Goal: Communication & Community: Ask a question

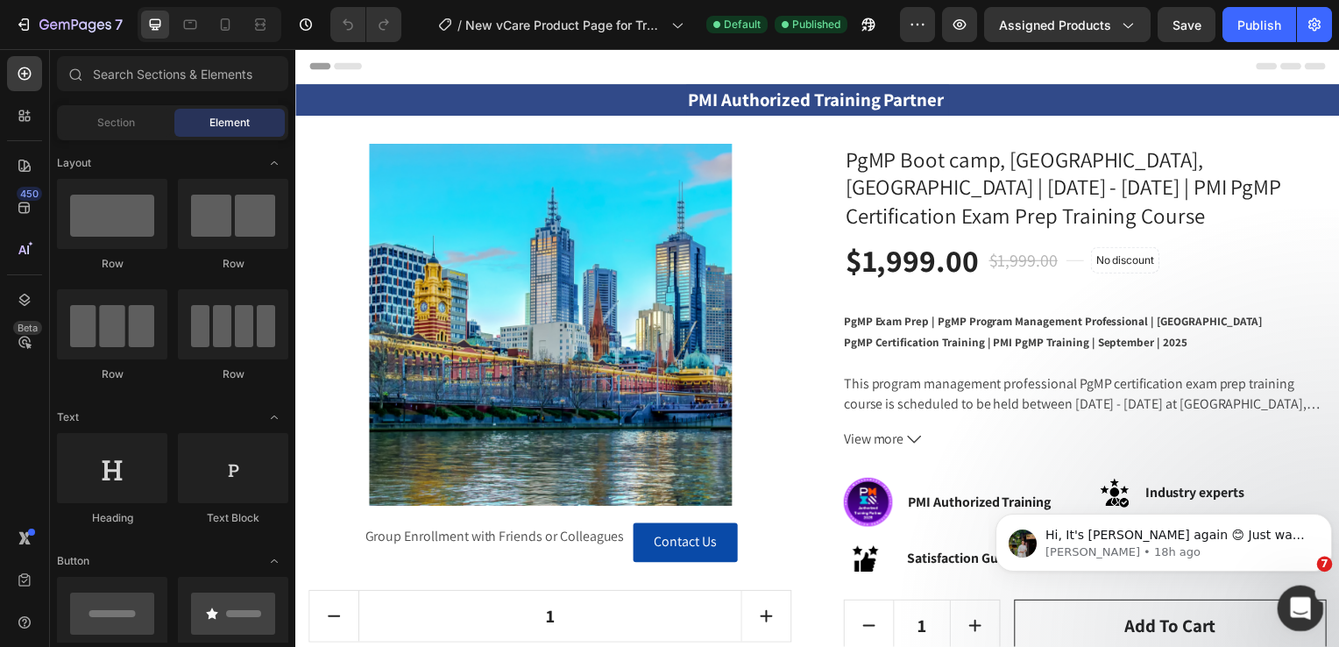
click at [1292, 608] on icon "Open Intercom Messenger" at bounding box center [1298, 605] width 29 height 29
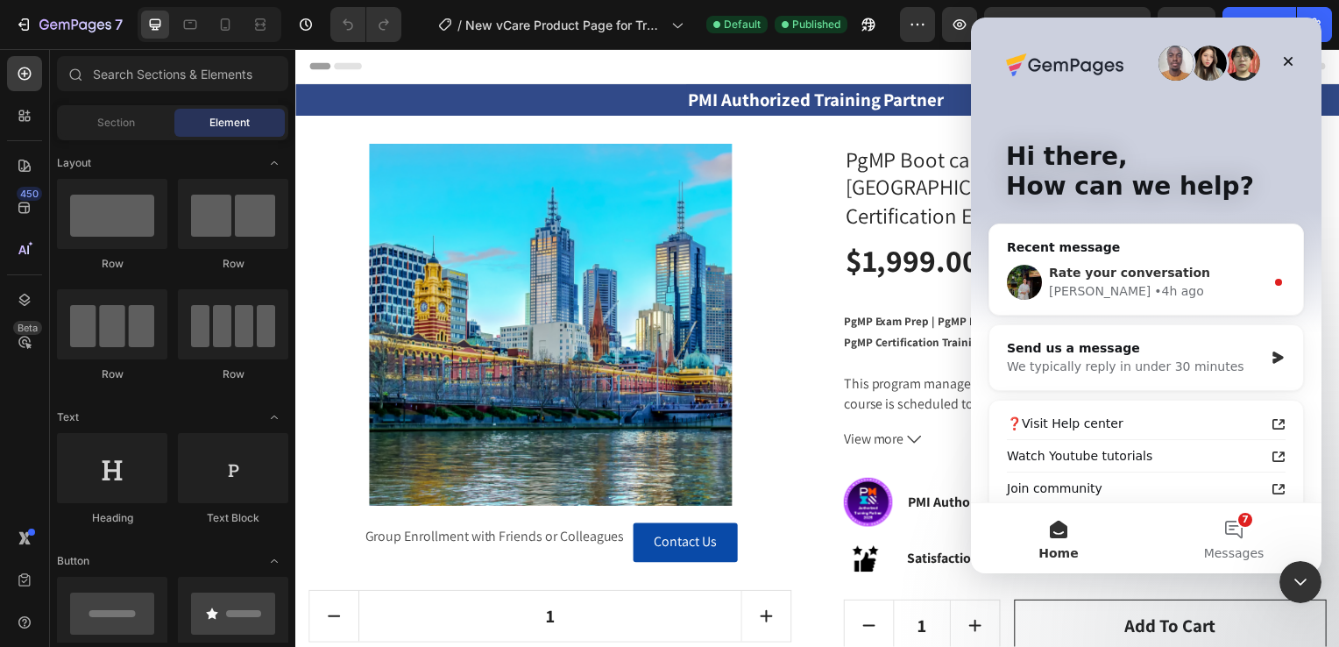
click at [1120, 278] on span "Rate your conversation" at bounding box center [1129, 272] width 161 height 14
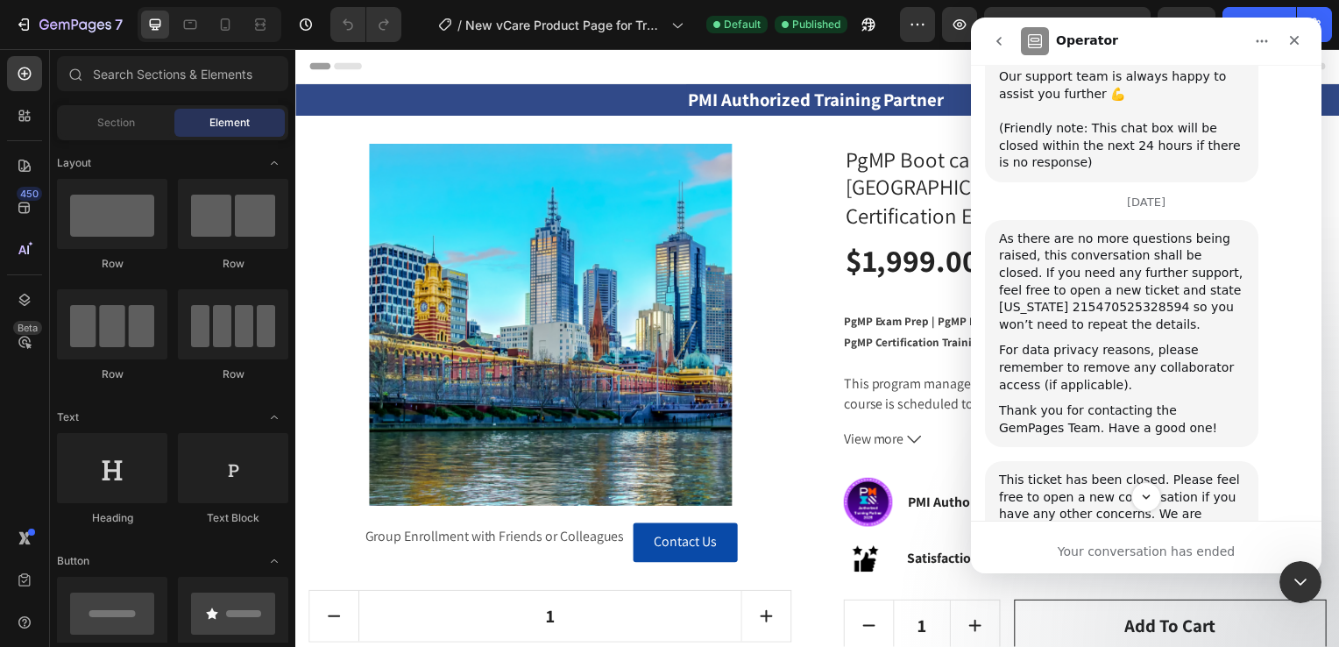
scroll to position [1300, 0]
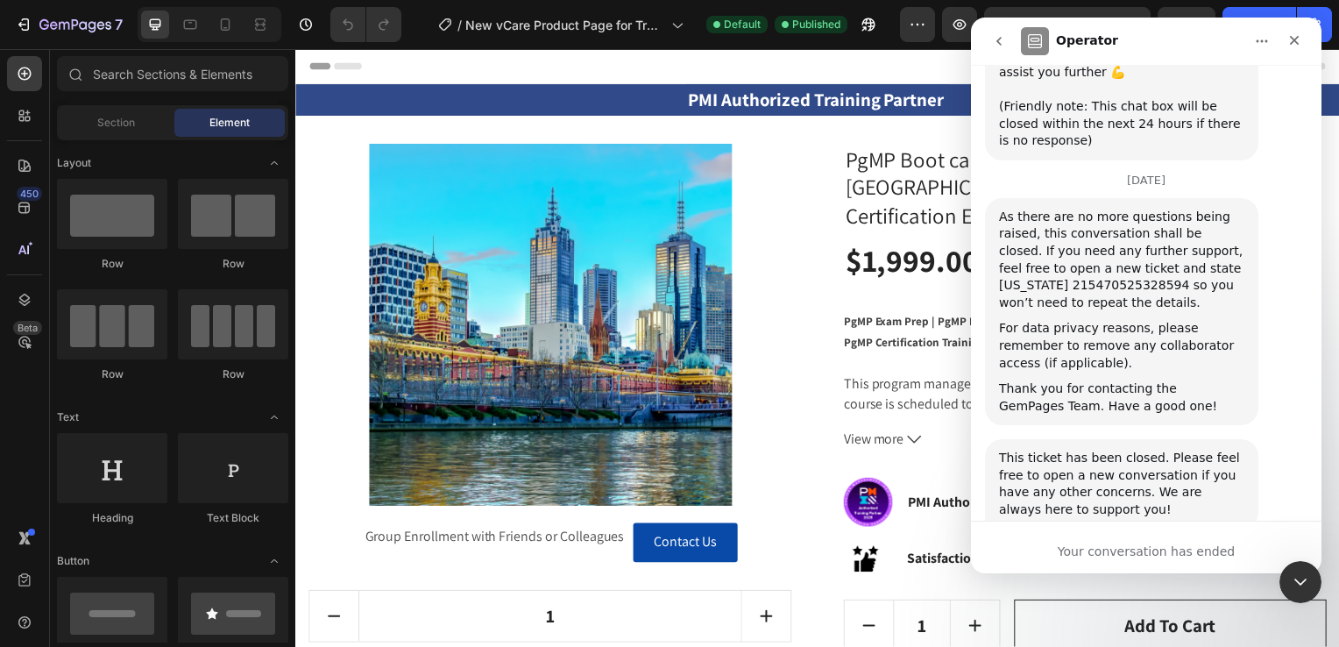
click at [998, 44] on icon "go back" at bounding box center [999, 41] width 14 height 14
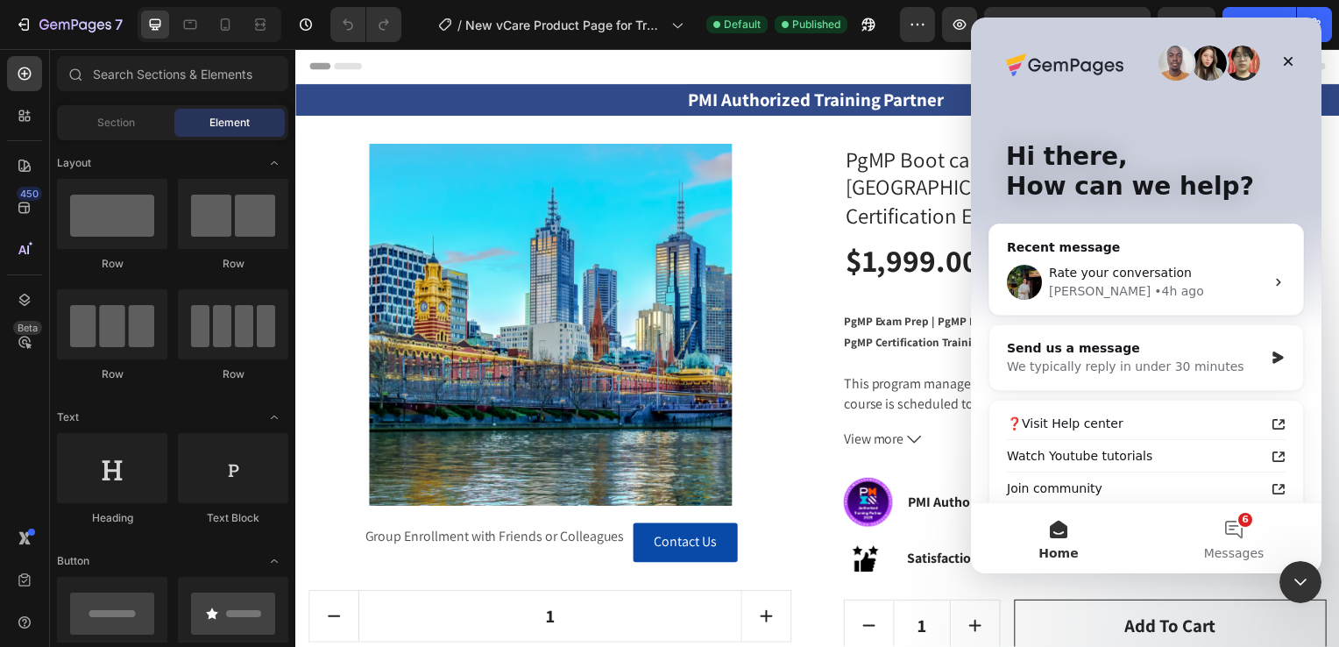
scroll to position [0, 0]
click at [1086, 359] on div "We typically reply in under 30 minutes" at bounding box center [1135, 366] width 257 height 18
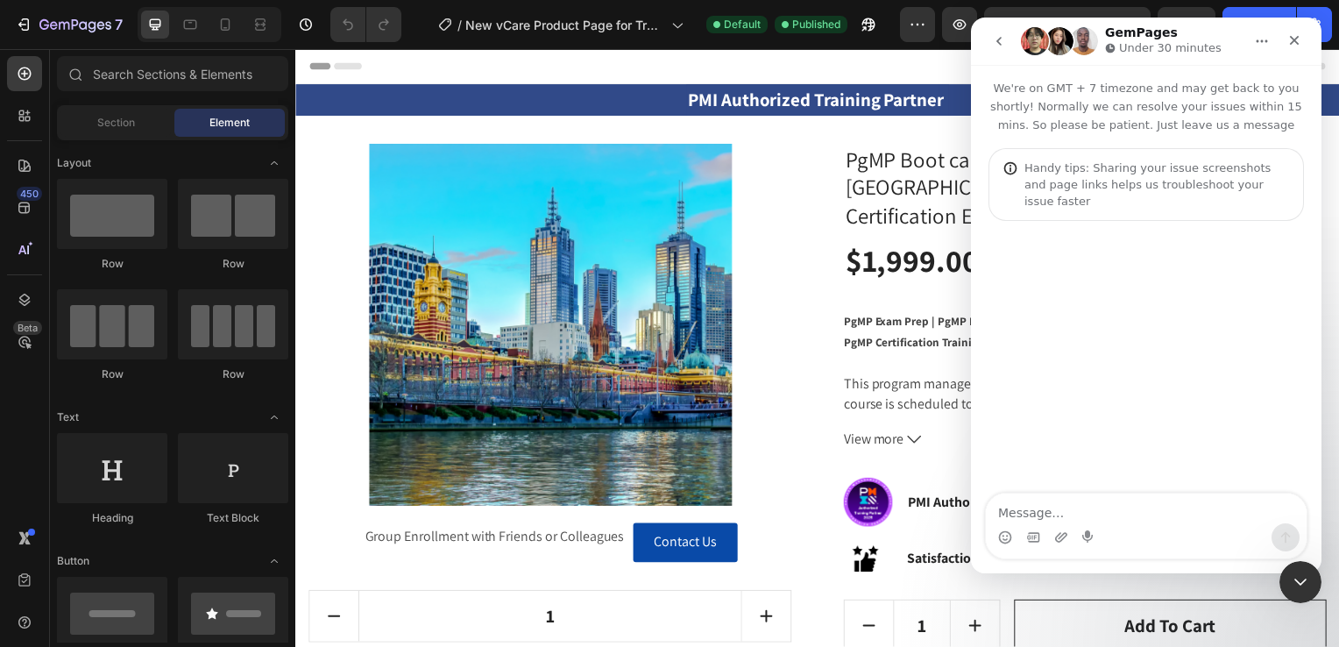
click at [1037, 506] on textarea "Message…" at bounding box center [1146, 508] width 321 height 30
type textarea "H"
click at [21, 22] on icon "button" at bounding box center [24, 25] width 18 height 18
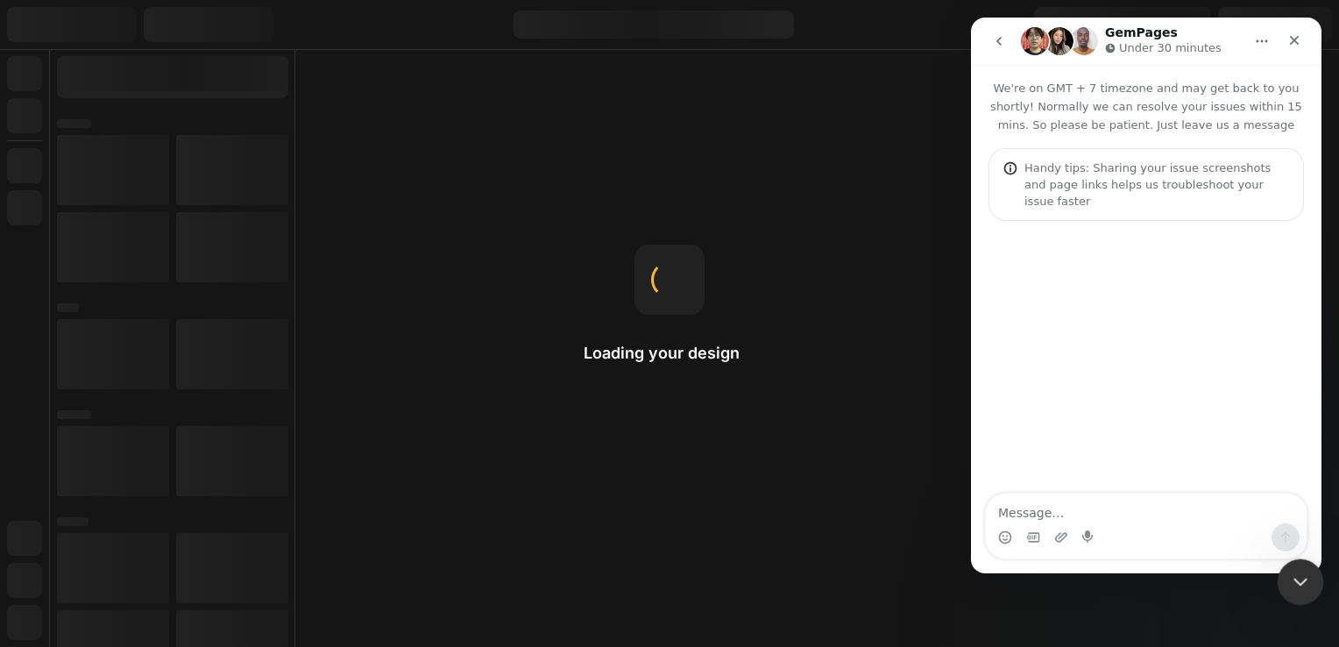
click at [1299, 575] on icon "Close Intercom Messenger" at bounding box center [1297, 579] width 21 height 21
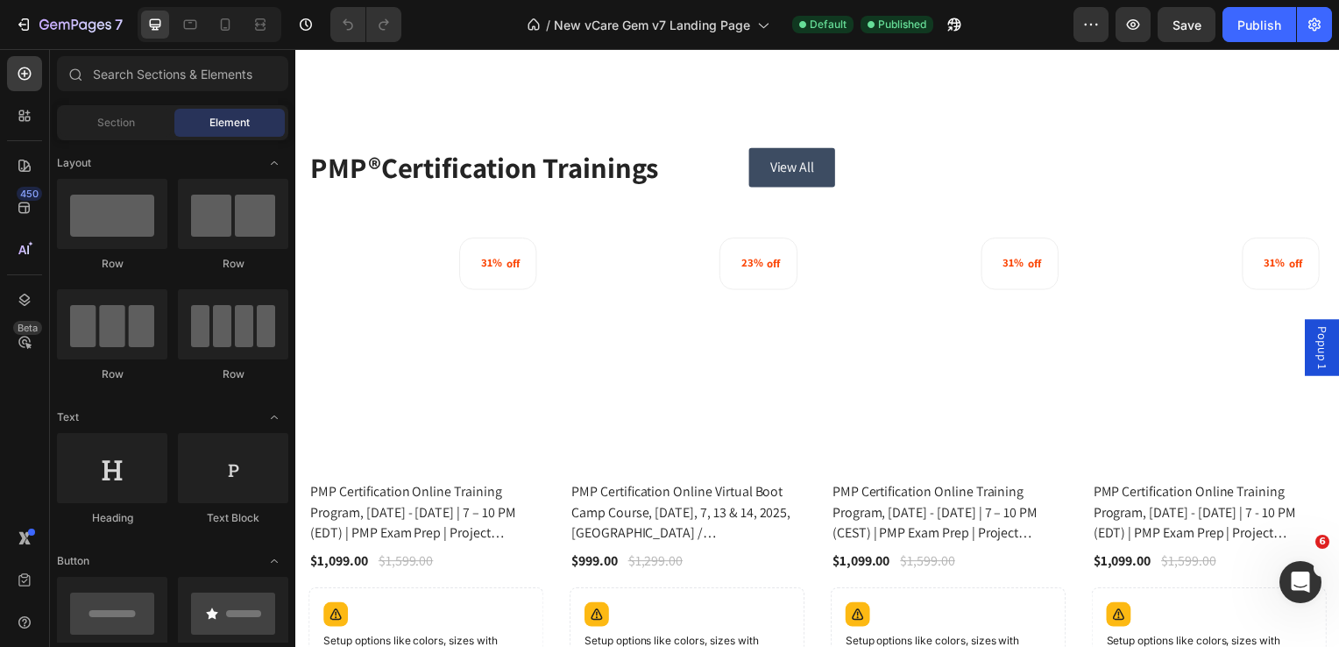
scroll to position [4907, 0]
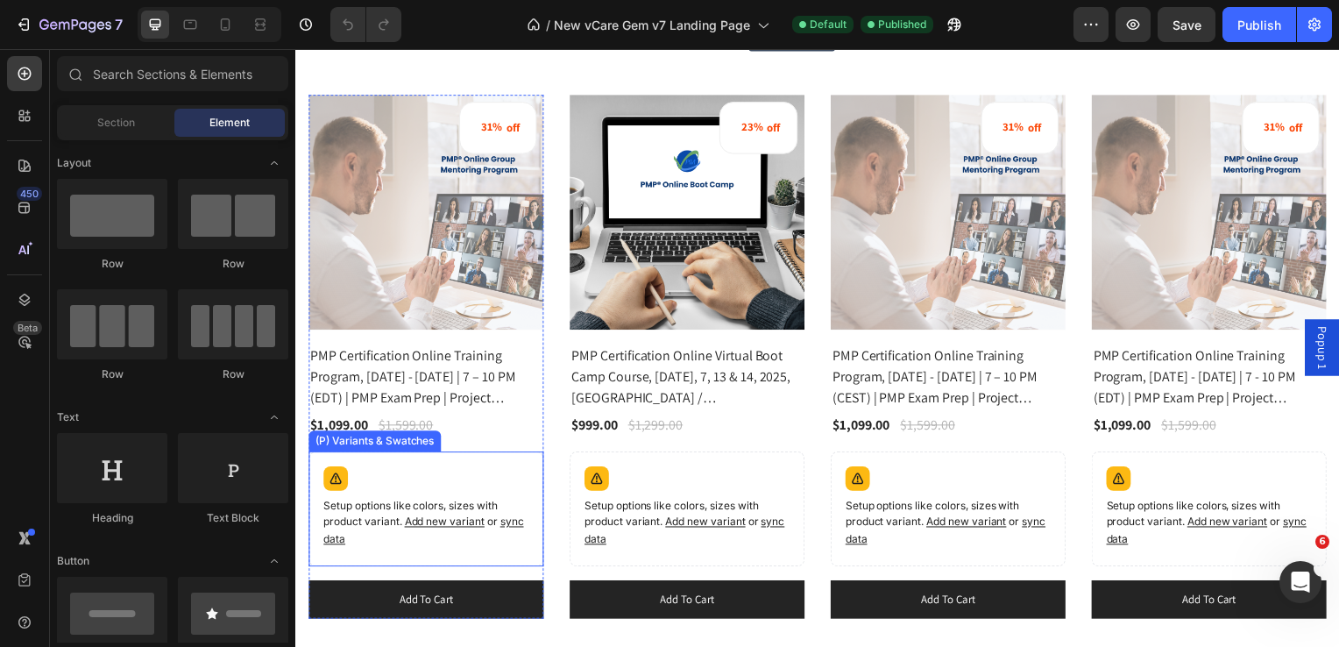
click at [495, 486] on div "Setup options like colors, sizes with product variant. Add new variant or sync …" at bounding box center [426, 513] width 221 height 100
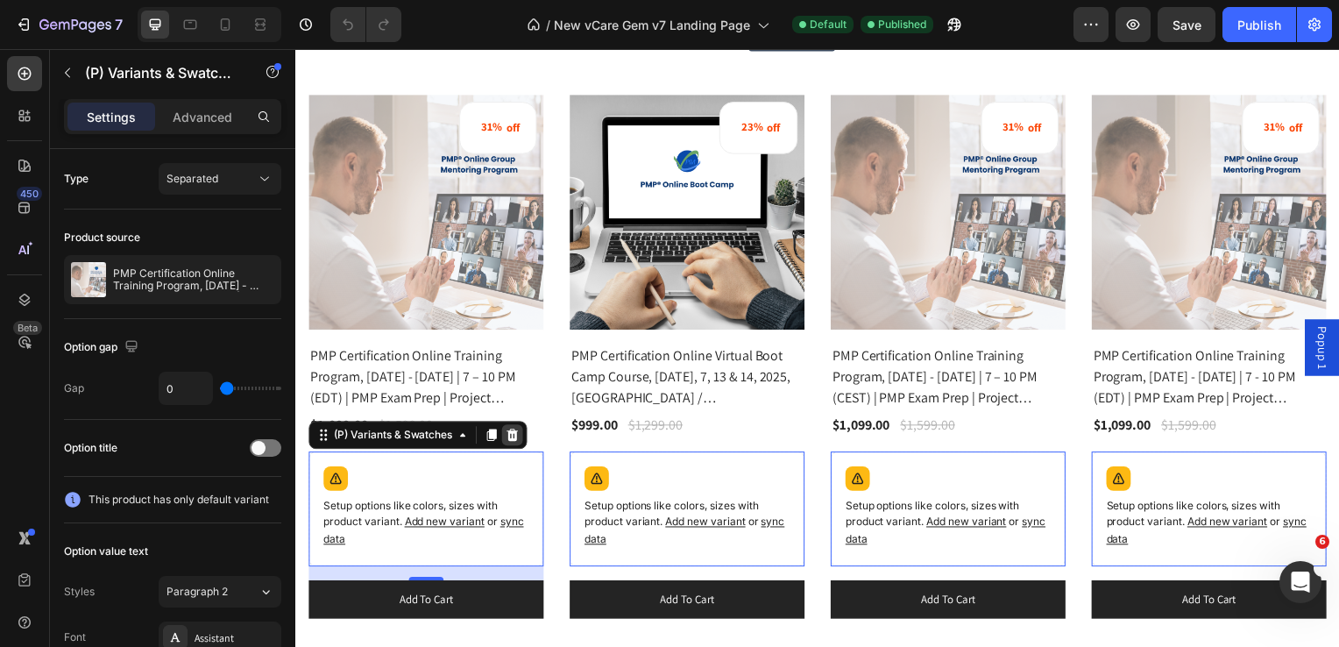
click at [514, 433] on icon at bounding box center [513, 438] width 11 height 12
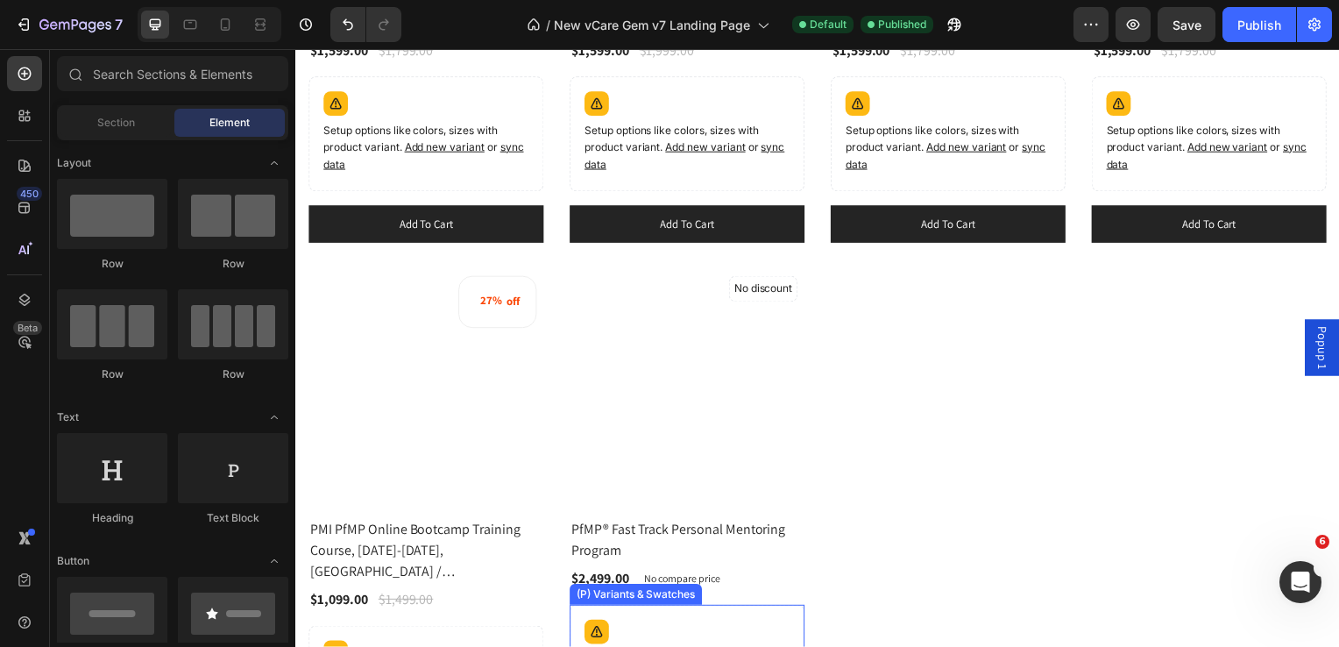
scroll to position [3943, 0]
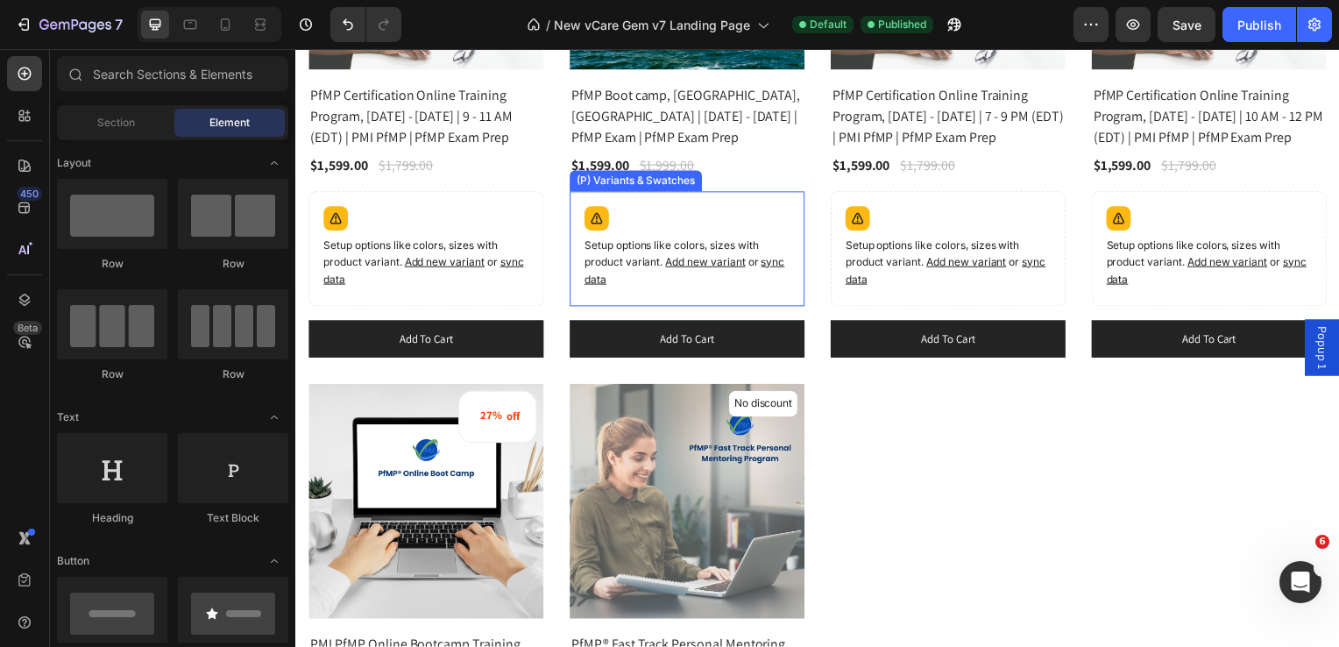
click at [537, 222] on div "Setup options like colors, sizes with product variant. Add new variant or sync …" at bounding box center [426, 251] width 221 height 100
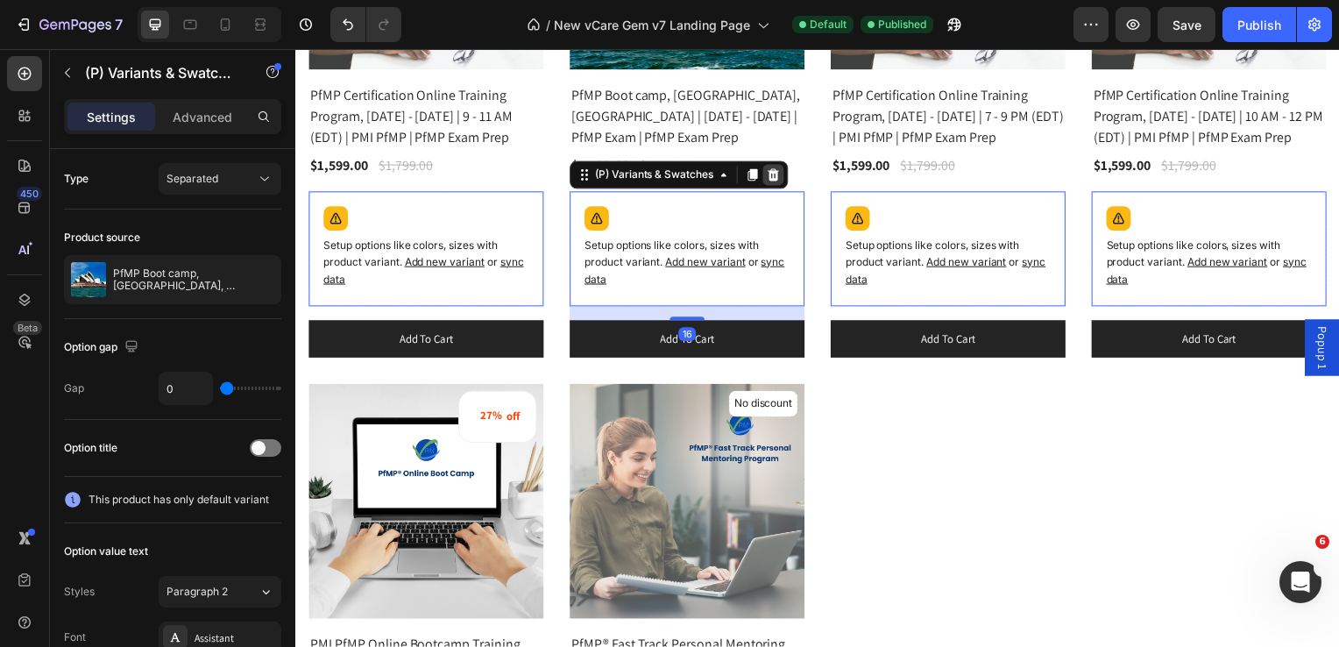
click at [295, 49] on icon at bounding box center [295, 49] width 0 height 0
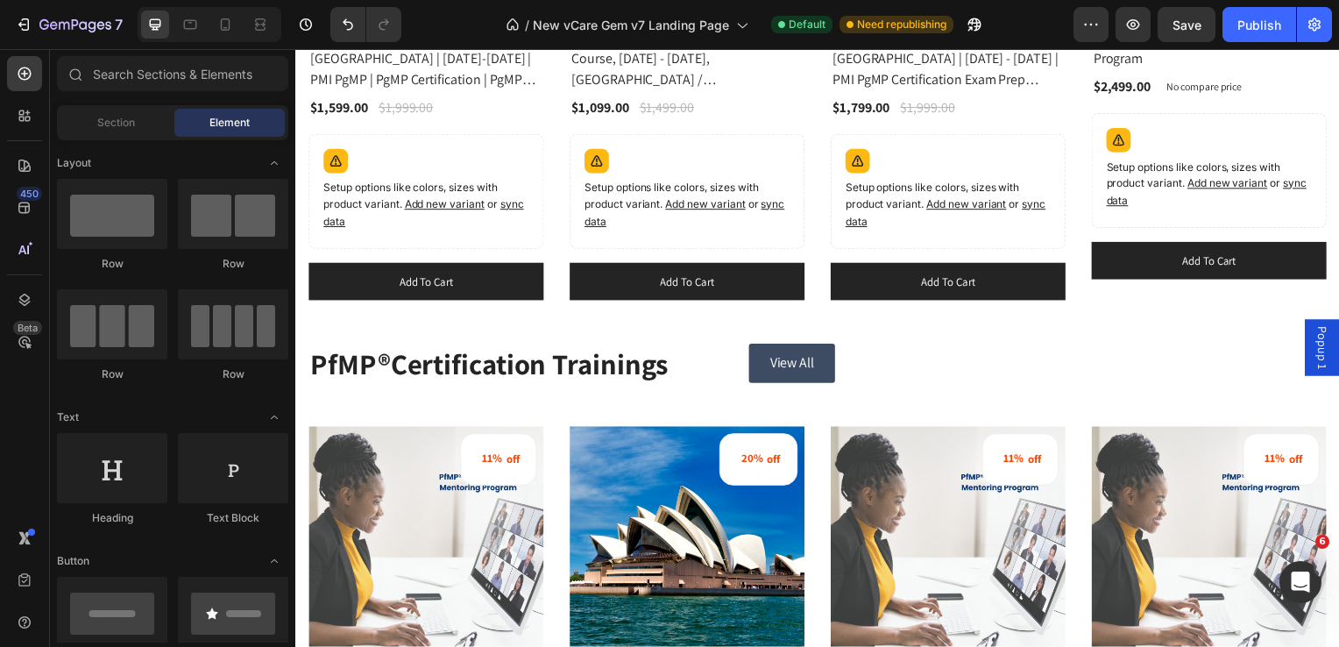
scroll to position [3286, 0]
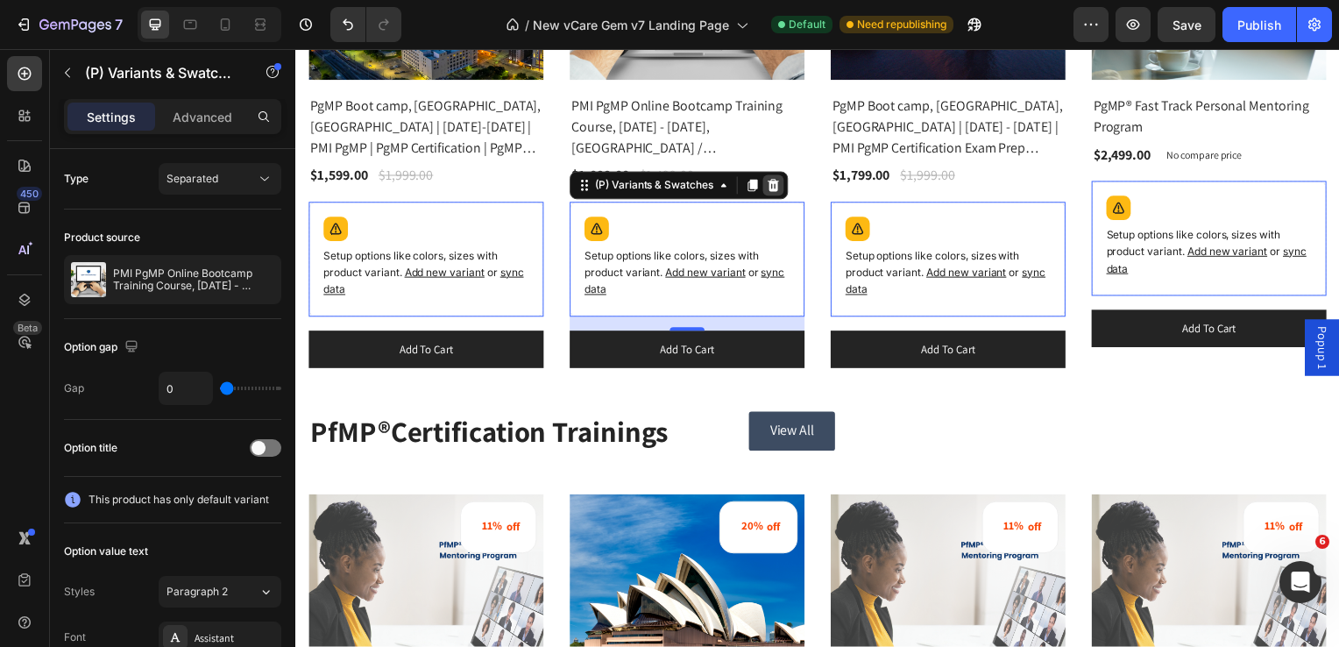
click at [295, 49] on icon at bounding box center [295, 49] width 0 height 0
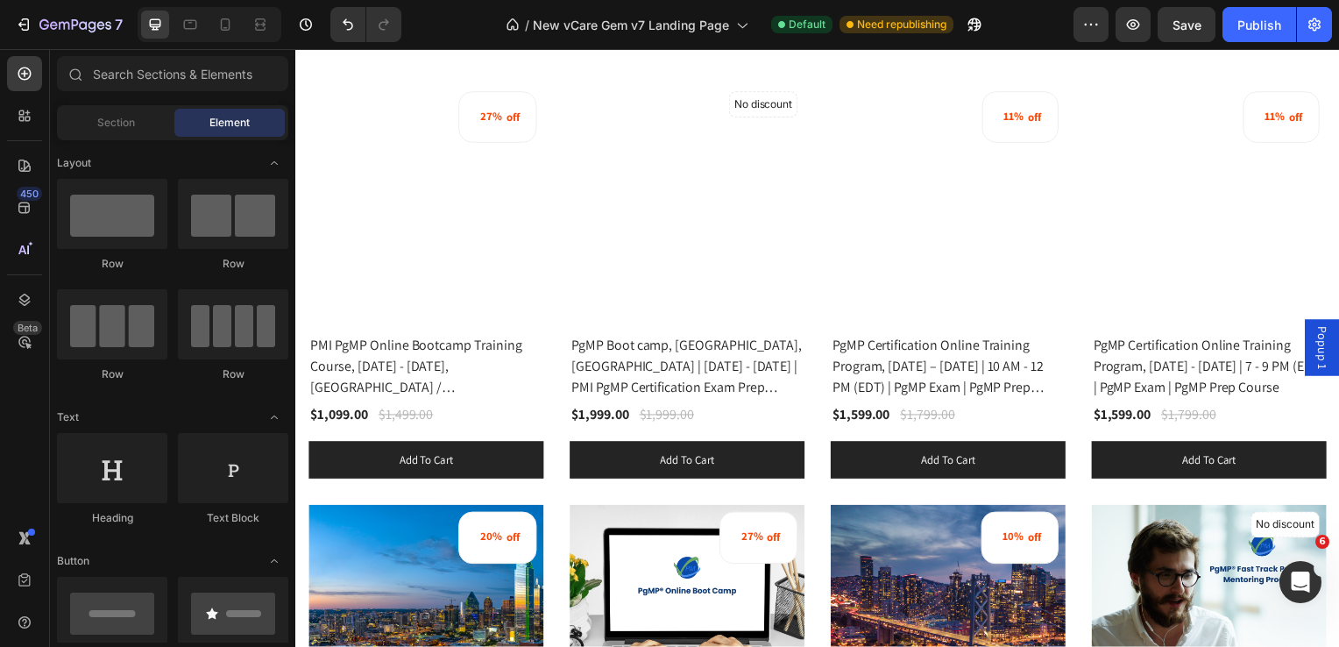
scroll to position [2138, 0]
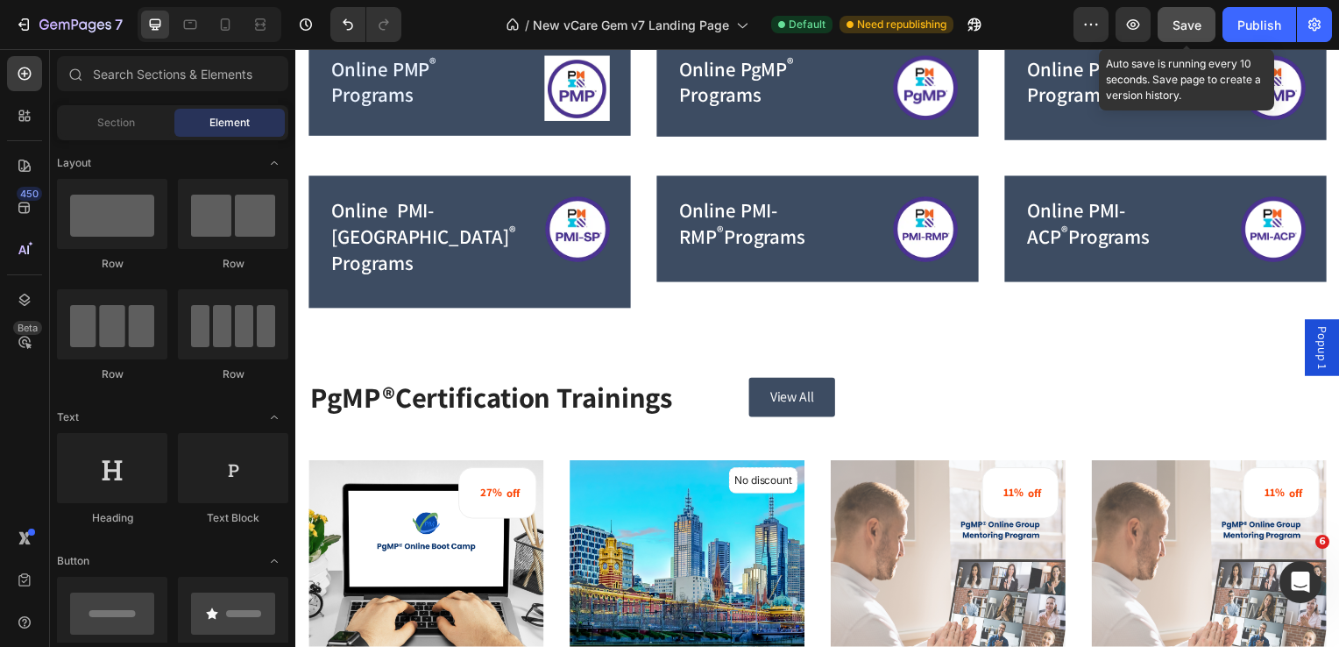
click at [1185, 31] on span "Save" at bounding box center [1186, 25] width 29 height 15
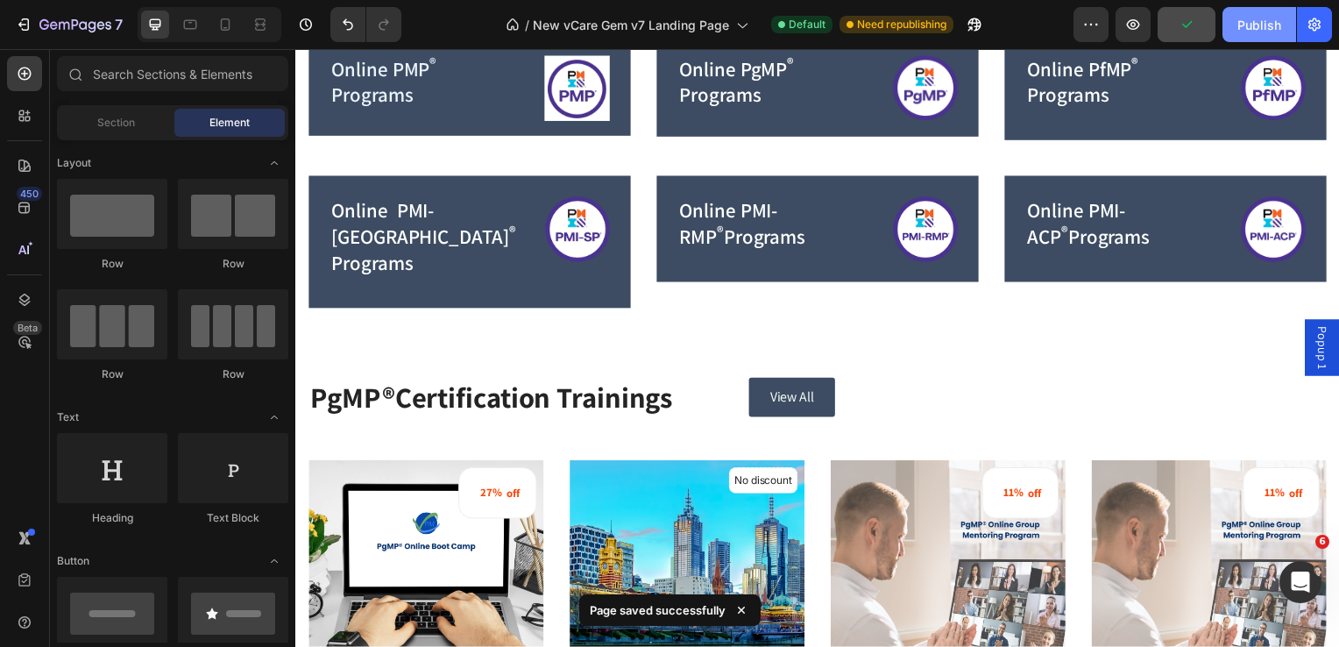
click at [1276, 23] on div "Publish" at bounding box center [1259, 25] width 44 height 18
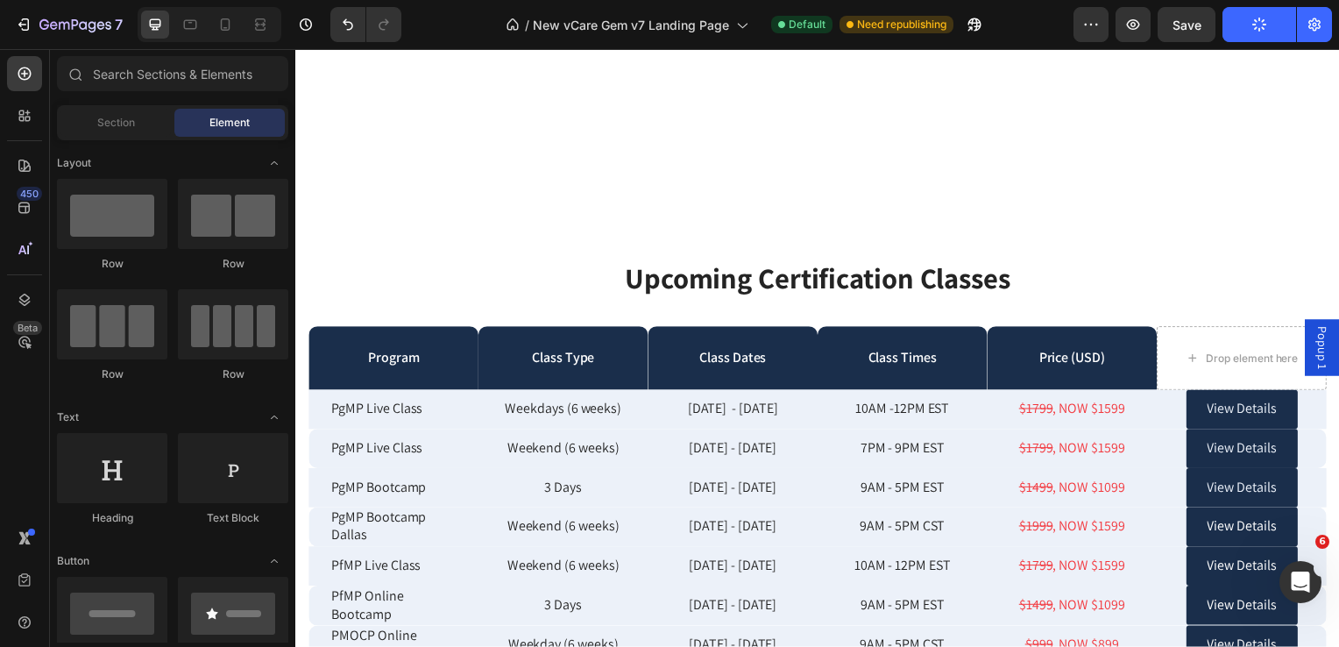
scroll to position [4937, 0]
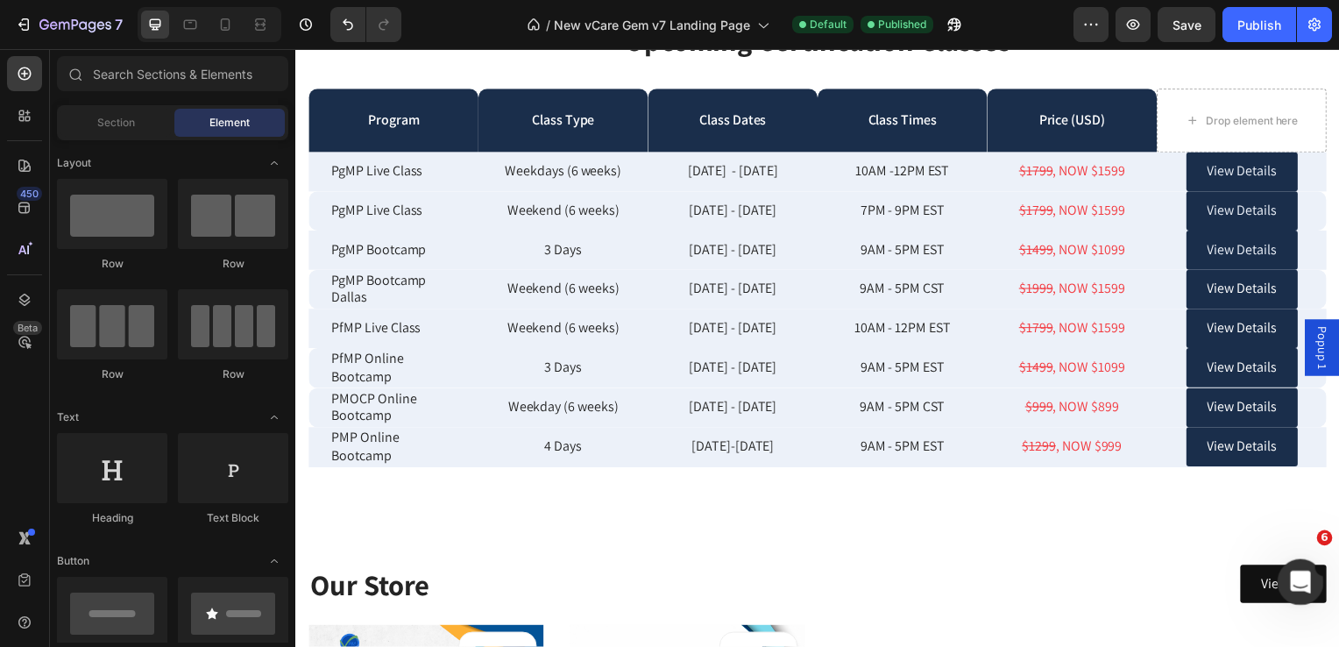
click at [1298, 574] on icon "Open Intercom Messenger" at bounding box center [1298, 579] width 12 height 14
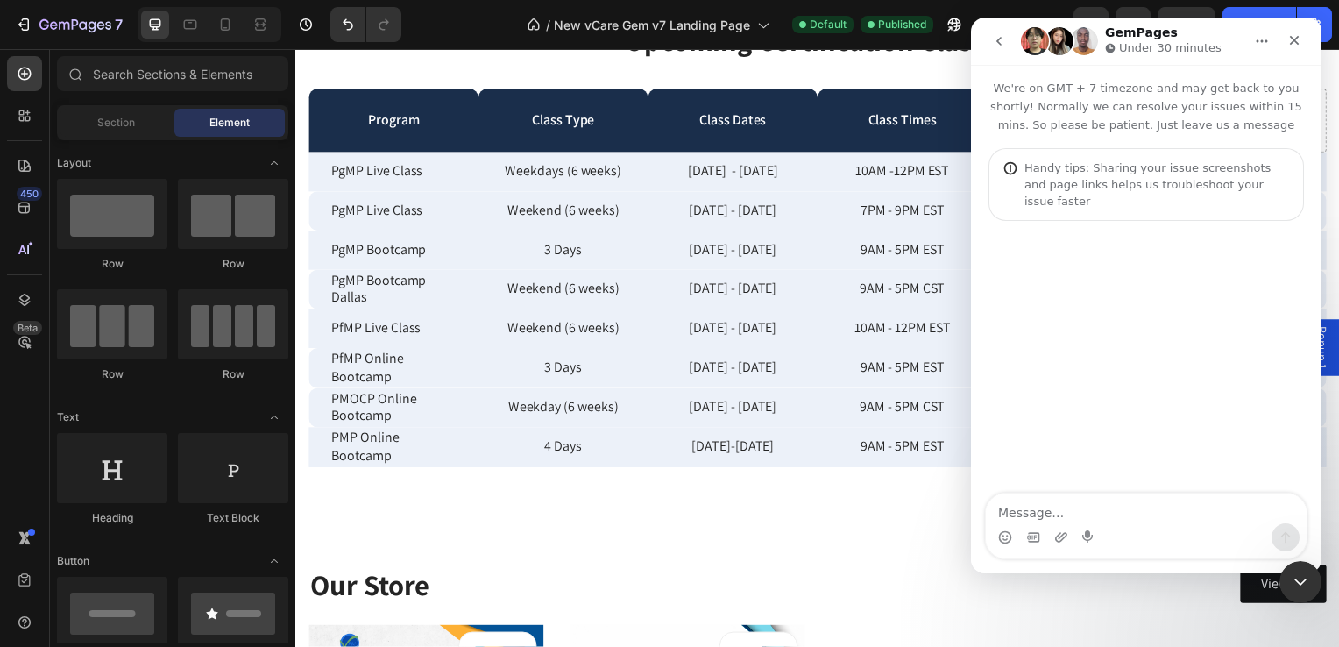
click at [1082, 516] on textarea "Message…" at bounding box center [1146, 508] width 321 height 30
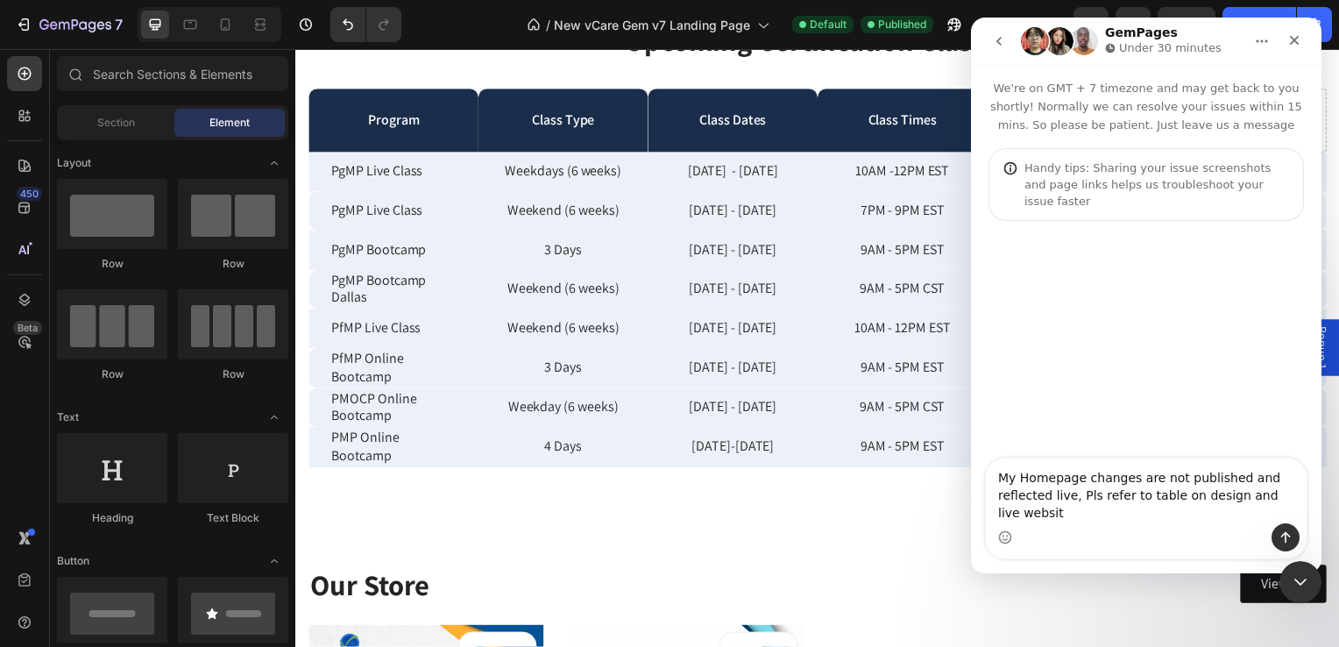
type textarea "My Homepage changes are not published and reflected live, Pls refer to table on…"
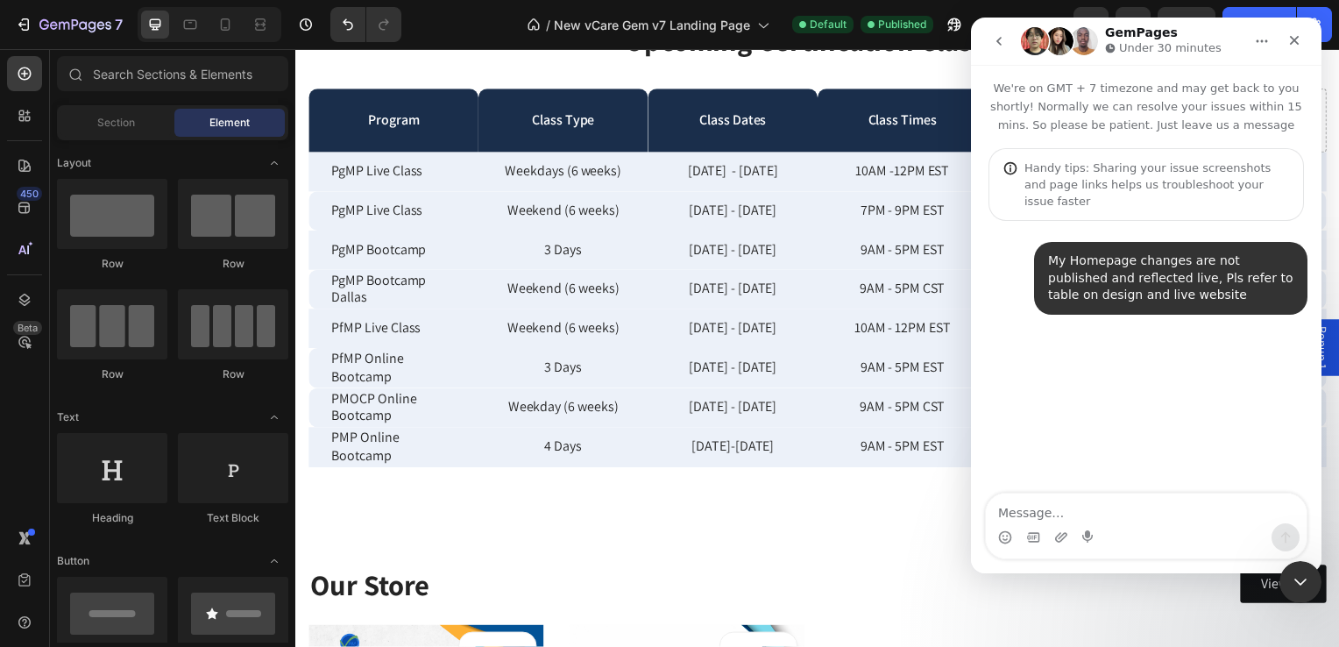
click at [1004, 41] on icon "go back" at bounding box center [999, 41] width 14 height 14
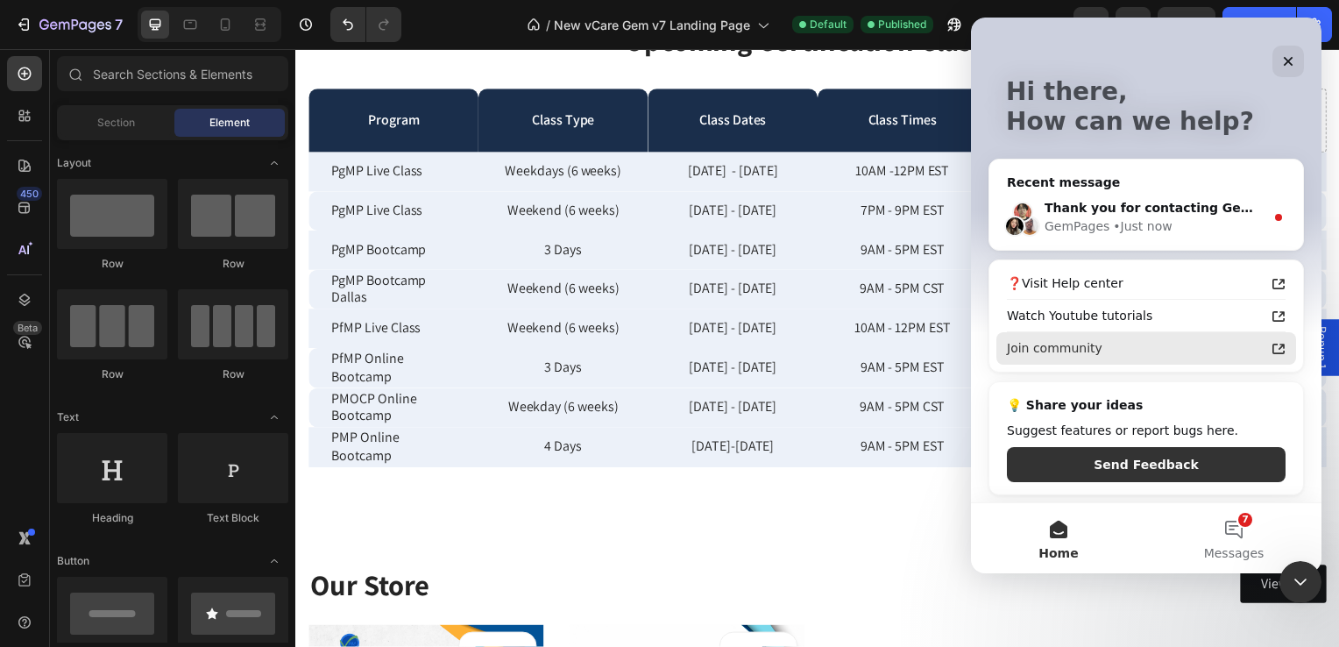
scroll to position [0, 0]
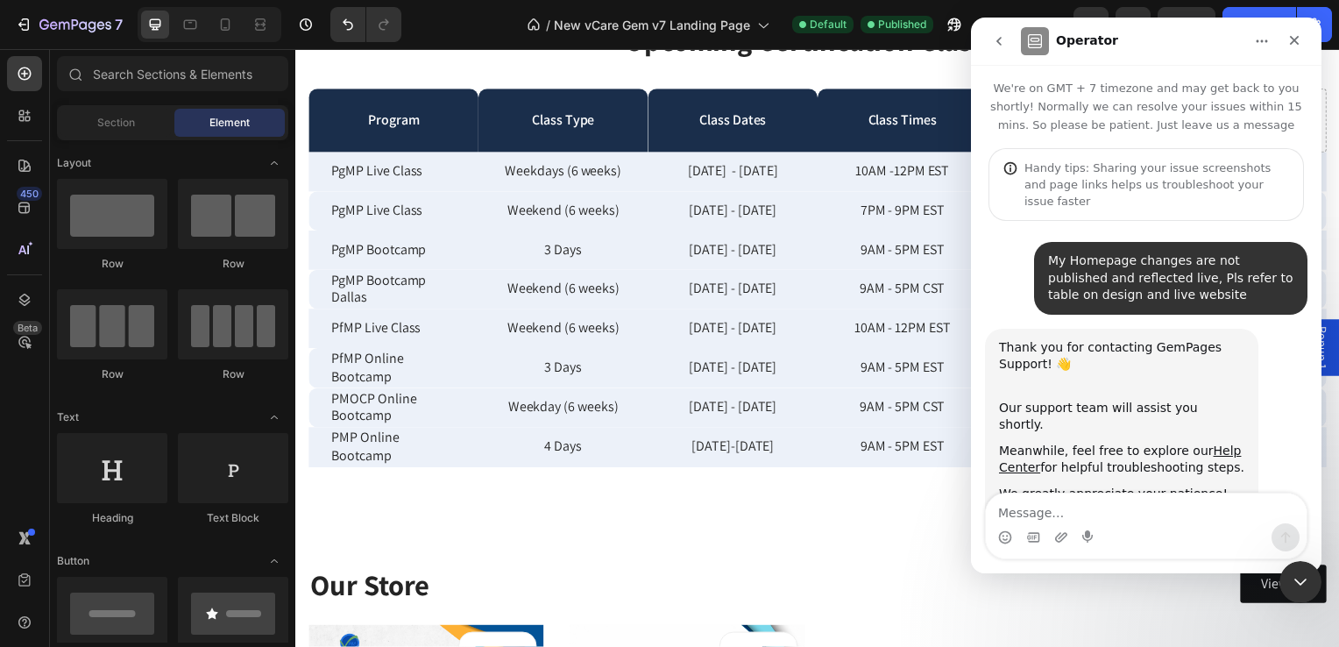
scroll to position [21, 0]
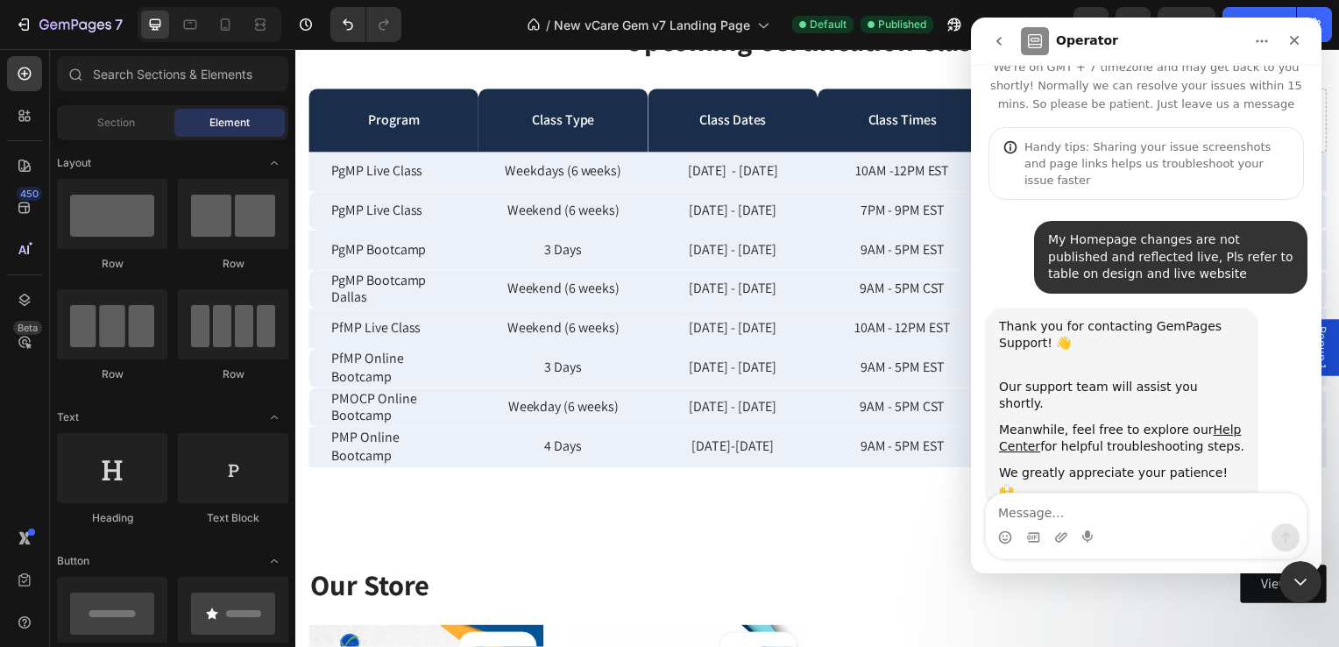
click at [999, 42] on icon "go back" at bounding box center [998, 41] width 5 height 9
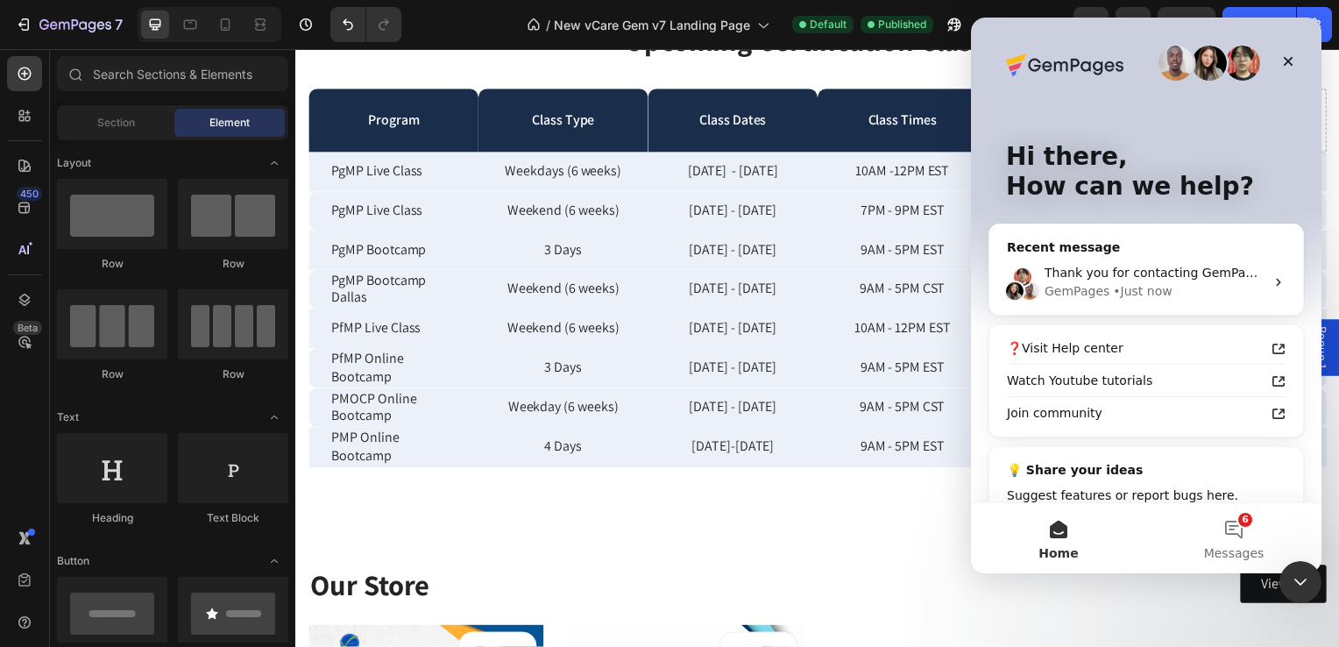
scroll to position [0, 0]
click at [1236, 527] on button "6 Messages" at bounding box center [1233, 538] width 175 height 70
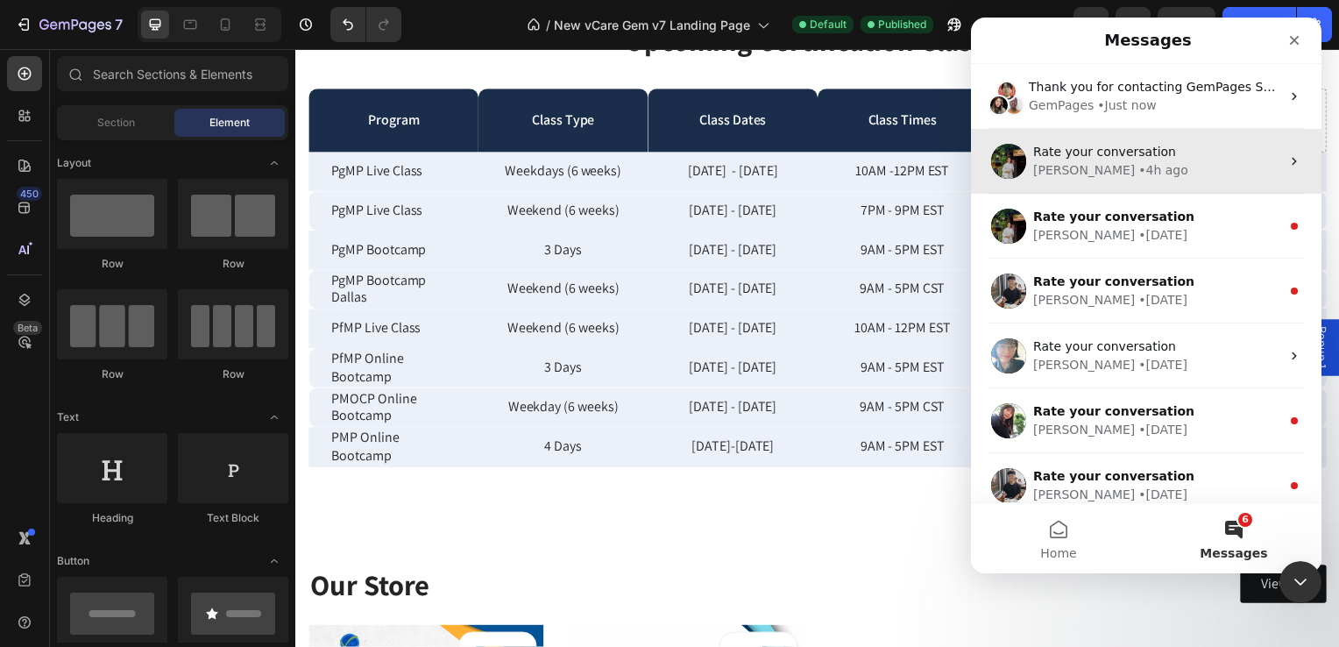
click at [1135, 170] on div "[PERSON_NAME] • 4h ago" at bounding box center [1156, 170] width 247 height 18
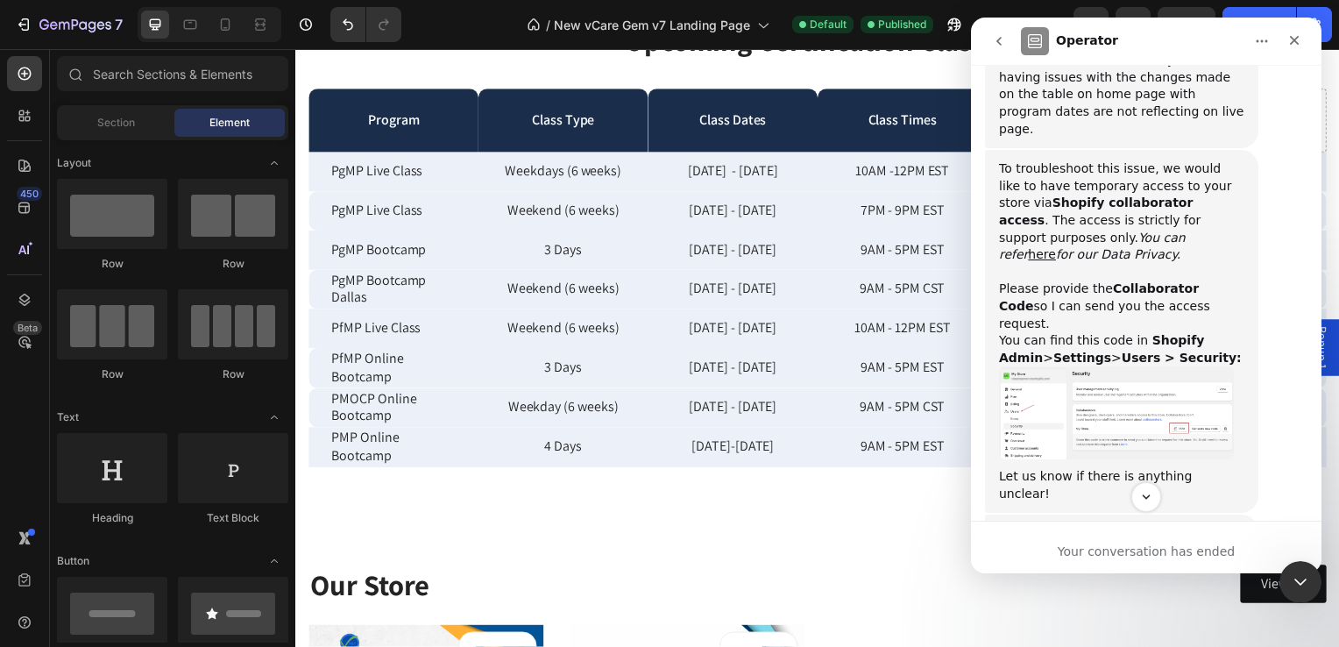
scroll to position [718, 0]
click at [1090, 367] on img "Jeremy says…" at bounding box center [1116, 413] width 235 height 93
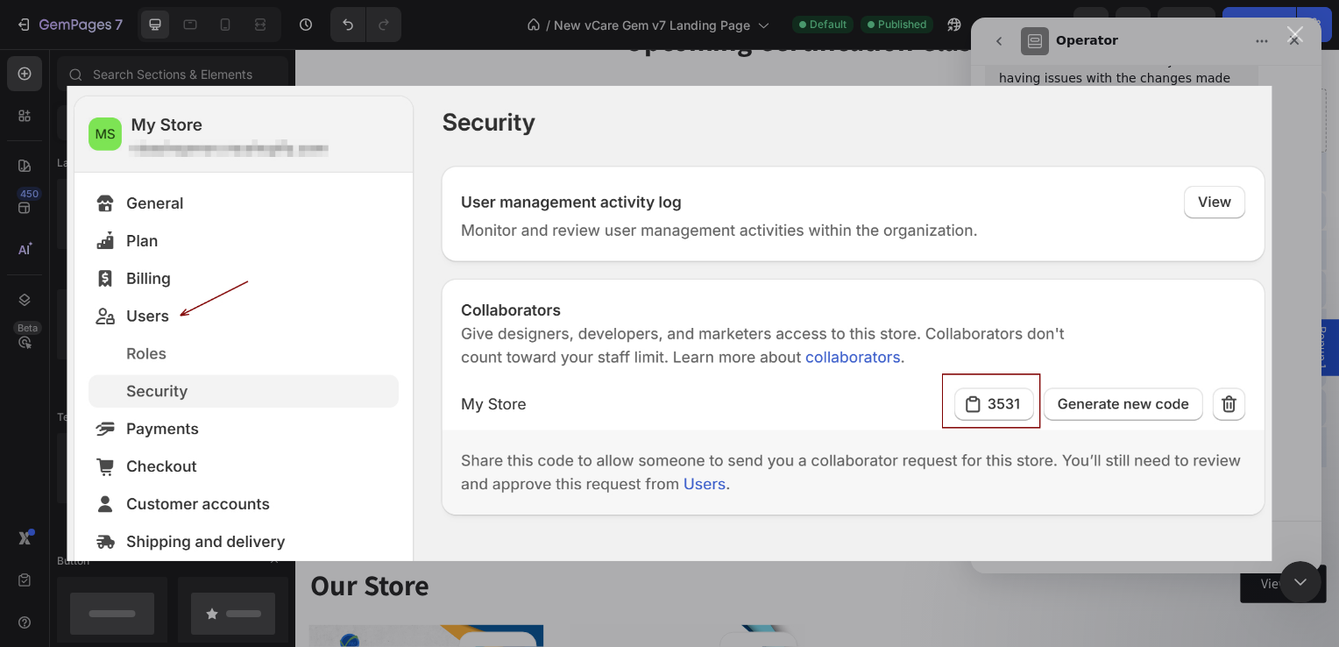
click at [1299, 33] on div "Close" at bounding box center [1295, 34] width 17 height 17
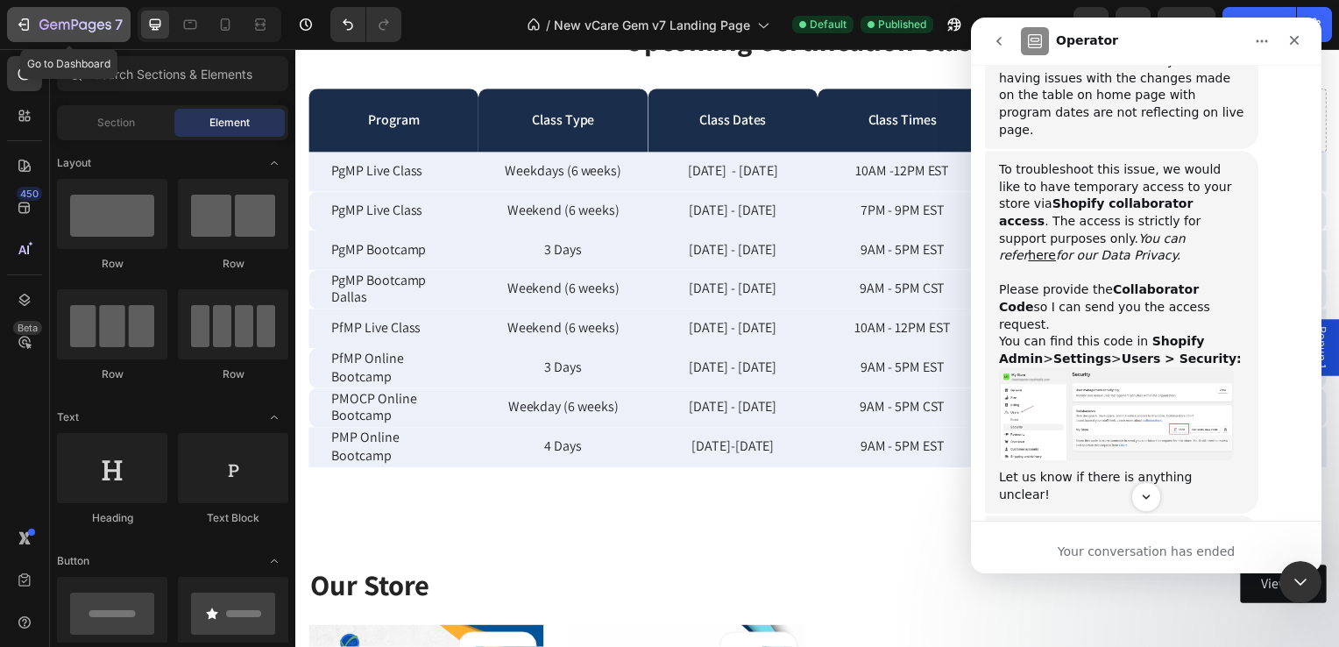
click at [32, 26] on div "7" at bounding box center [69, 24] width 108 height 21
